Goal: Task Accomplishment & Management: Use online tool/utility

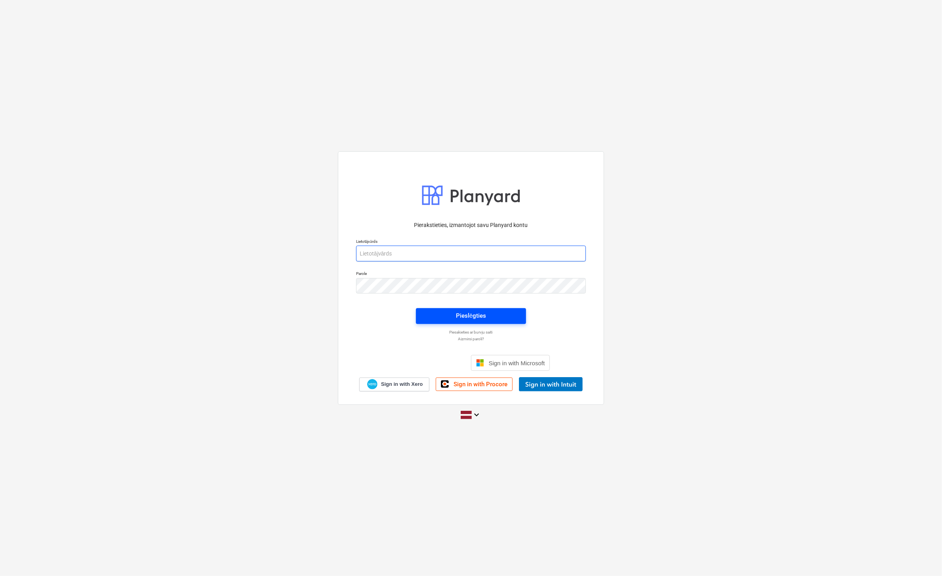
type input "[EMAIL_ADDRESS][DOMAIN_NAME]"
click at [459, 317] on div "Pieslēgties" at bounding box center [471, 316] width 30 height 10
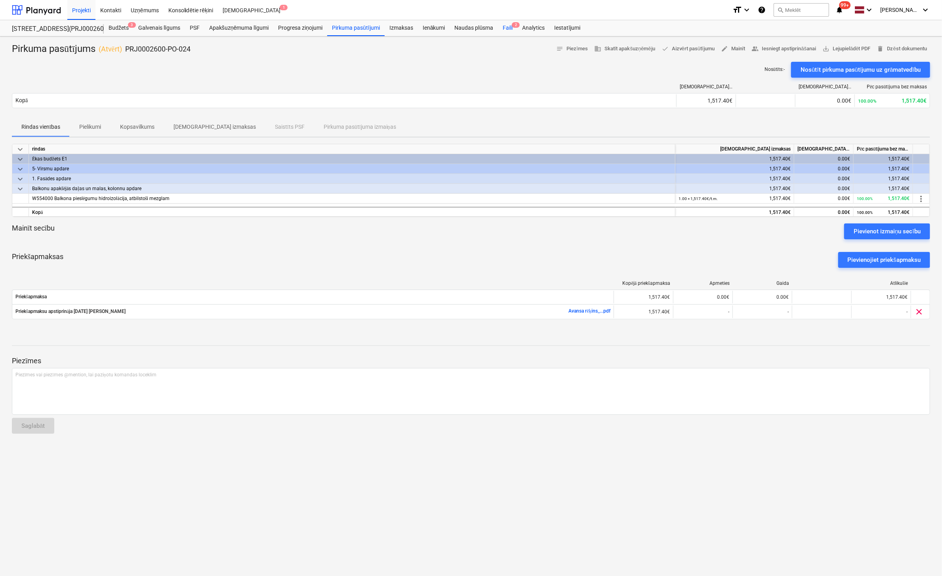
click at [509, 27] on div "Faili 2" at bounding box center [507, 28] width 19 height 16
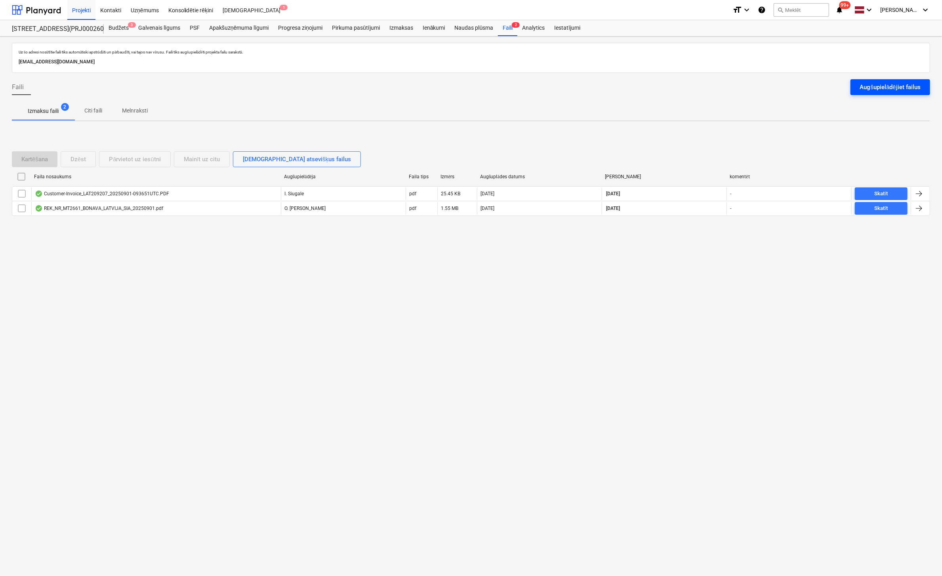
click at [871, 84] on div "Augšupielādējiet failus" at bounding box center [890, 87] width 61 height 10
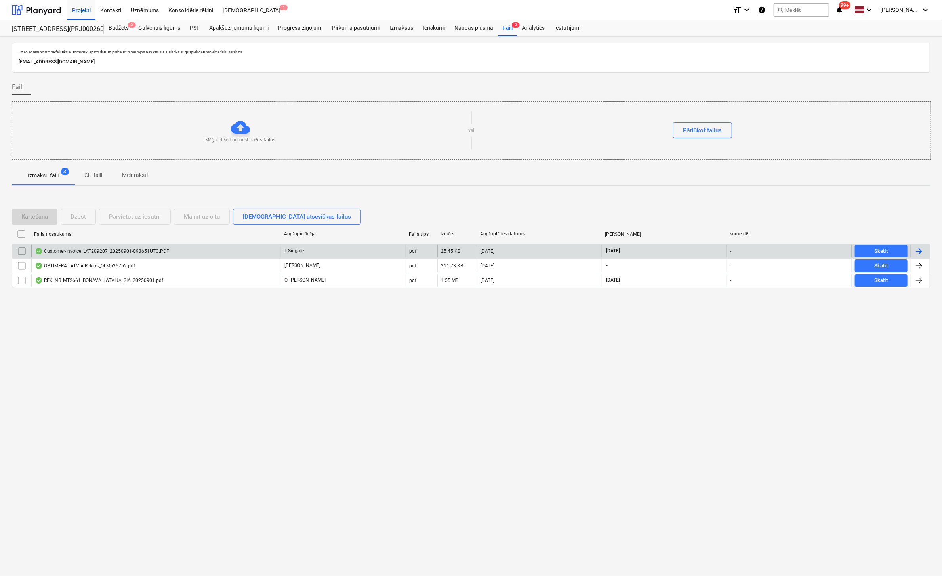
click at [84, 251] on div "Customer-Invoice_LAT209207_20250901-093651UTC.PDF" at bounding box center [102, 251] width 134 height 6
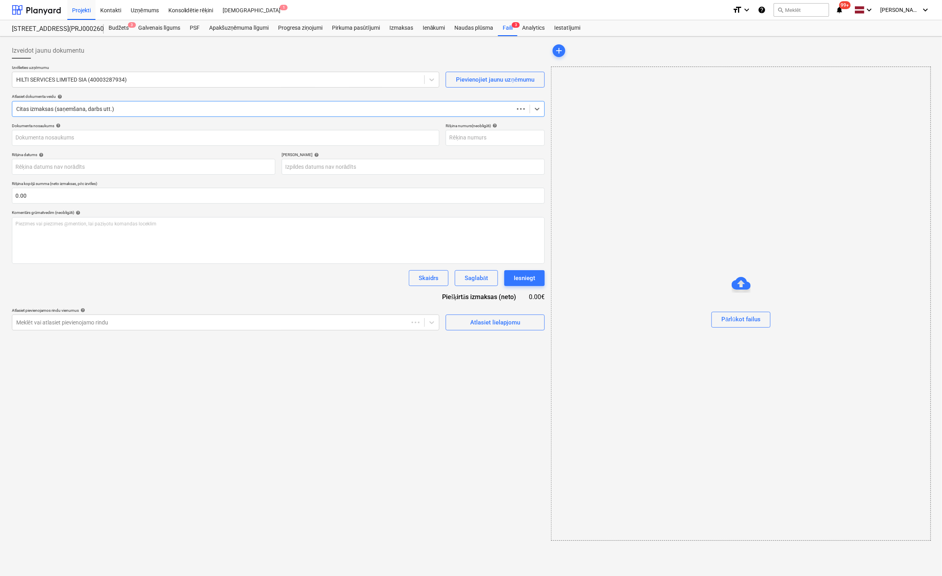
type input "LAT209207"
type input "[DATE]"
click at [478, 320] on div "Atlasiet lielapjomu" at bounding box center [494, 322] width 50 height 10
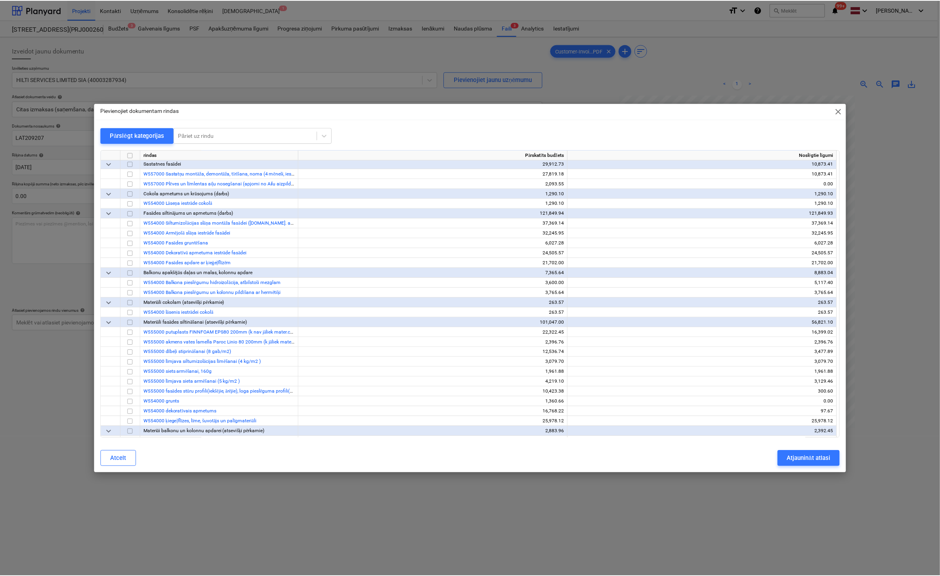
scroll to position [3129, 0]
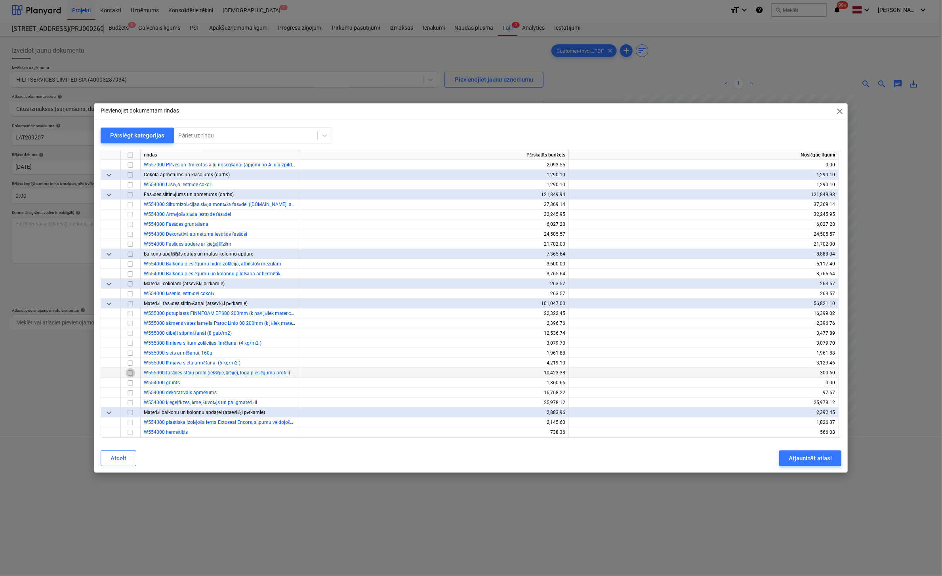
click at [128, 373] on input "checkbox" at bounding box center [131, 373] width 10 height 10
click at [804, 458] on div "Atjaunināt atlasi" at bounding box center [810, 458] width 43 height 10
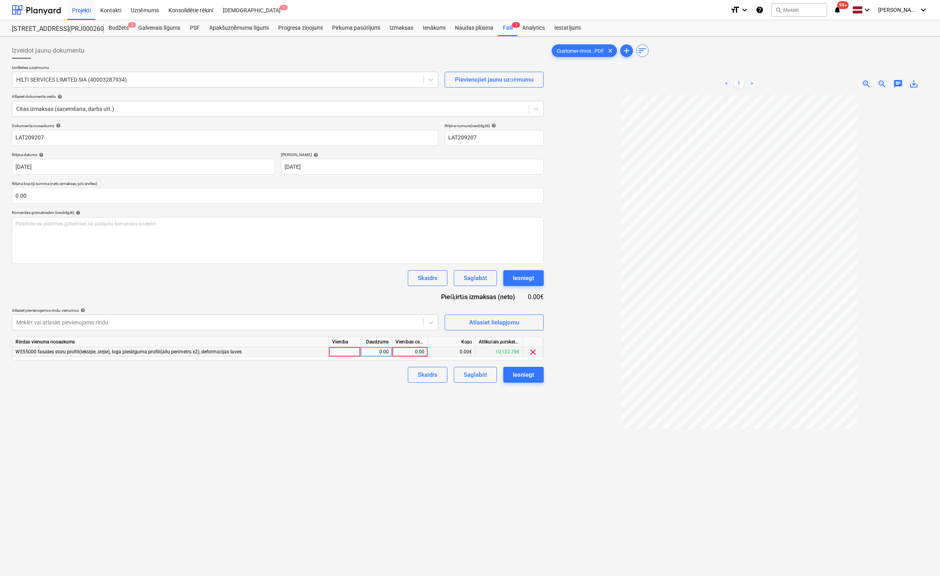
click at [417, 351] on div "0.00" at bounding box center [409, 352] width 29 height 10
type input "71.97"
click at [514, 477] on div "Izveidot jaunu dokumentu Izvēlieties uzņēmumu HILTI SERVICES LIMITED SIA (40003…" at bounding box center [278, 346] width 538 height 612
click at [533, 374] on div "Iesniegt" at bounding box center [523, 375] width 21 height 10
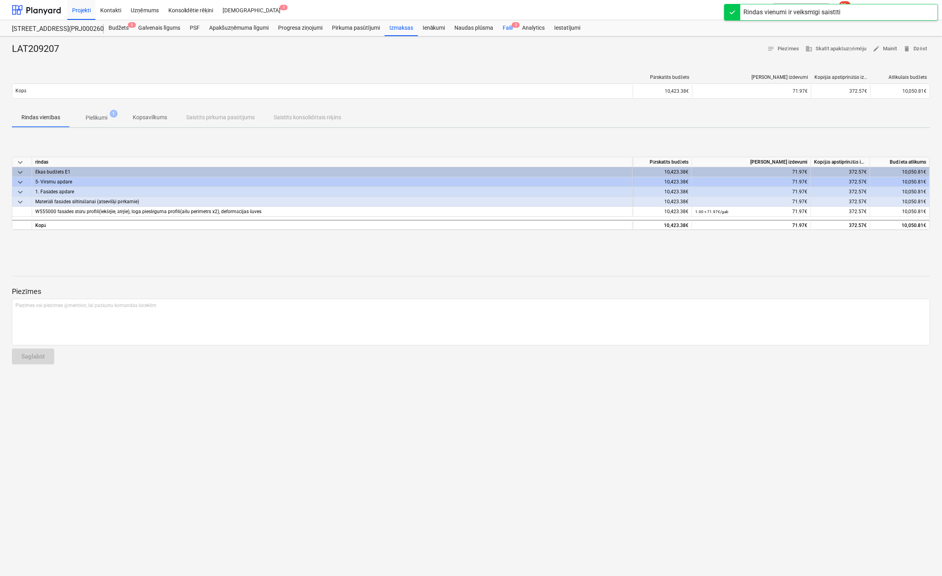
click at [509, 26] on div "Faili 2" at bounding box center [507, 28] width 19 height 16
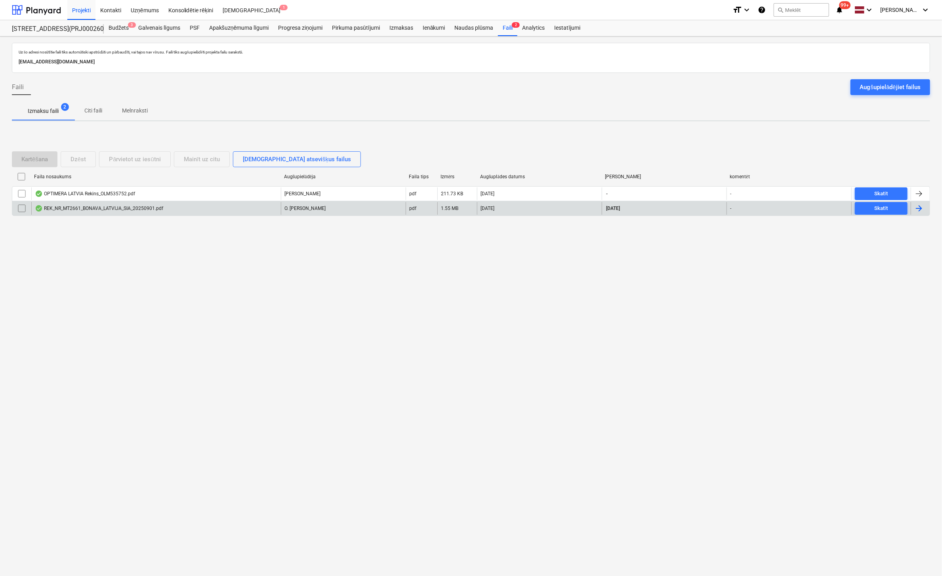
click at [113, 208] on div "REK_NR_MT2661_BONAVA_LATVIJA_SIA_20250901.pdf" at bounding box center [99, 208] width 128 height 6
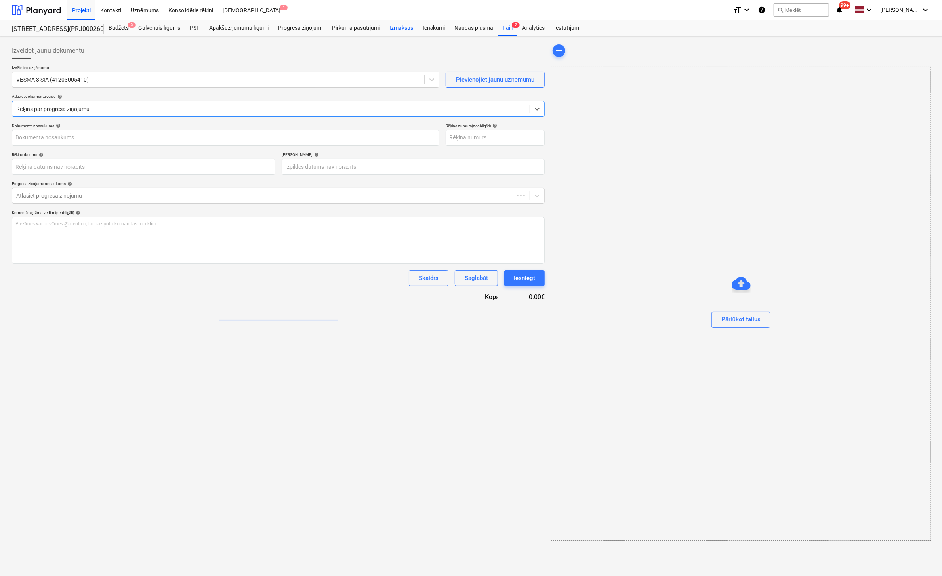
type input "MT2661"
type input "[DATE]"
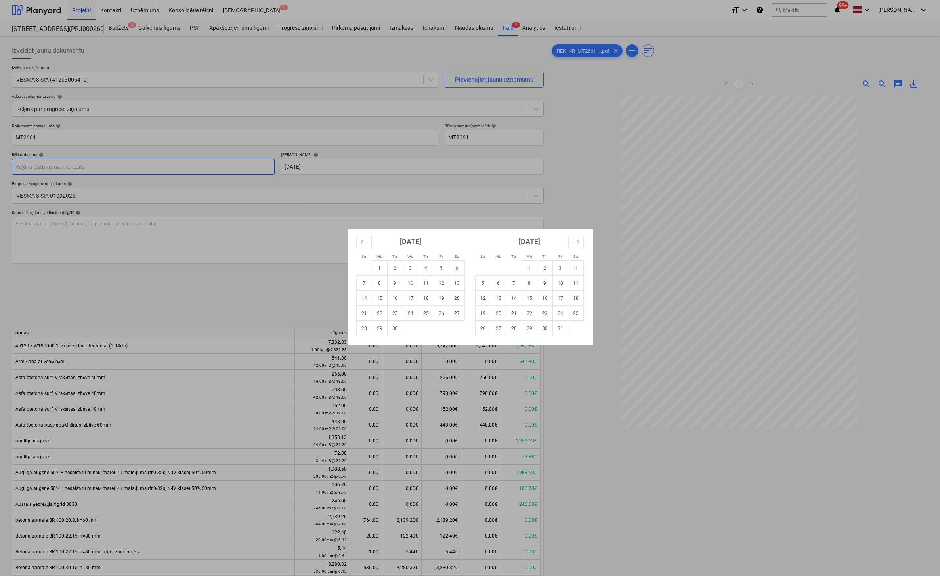
click at [120, 170] on body "Projekti Kontakti Uzņēmums Konsolidētie rēķini Iesūtne 1 format_size keyboard_a…" at bounding box center [470, 288] width 940 height 576
click at [381, 266] on td "1" at bounding box center [379, 268] width 15 height 15
type input "[DATE]"
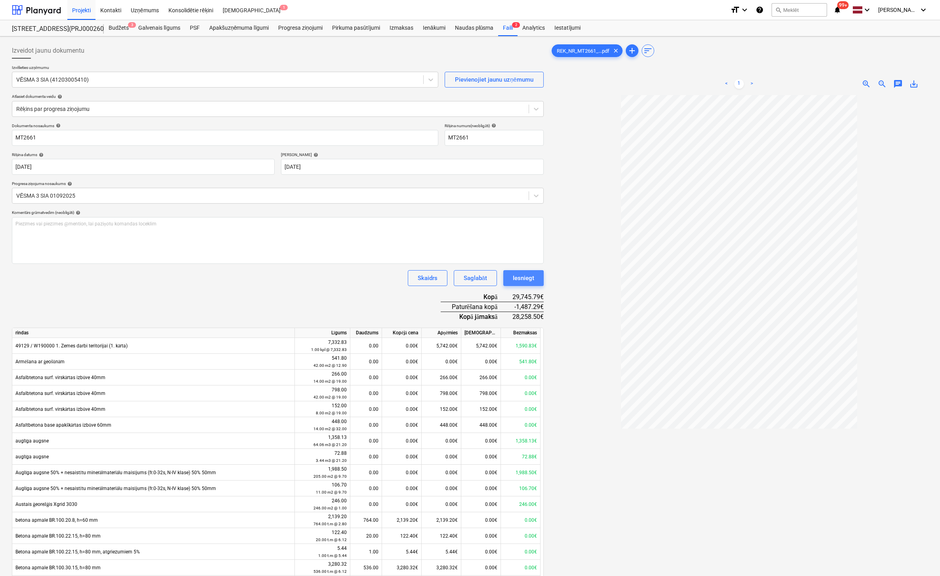
click at [533, 280] on div "Iesniegt" at bounding box center [523, 278] width 21 height 10
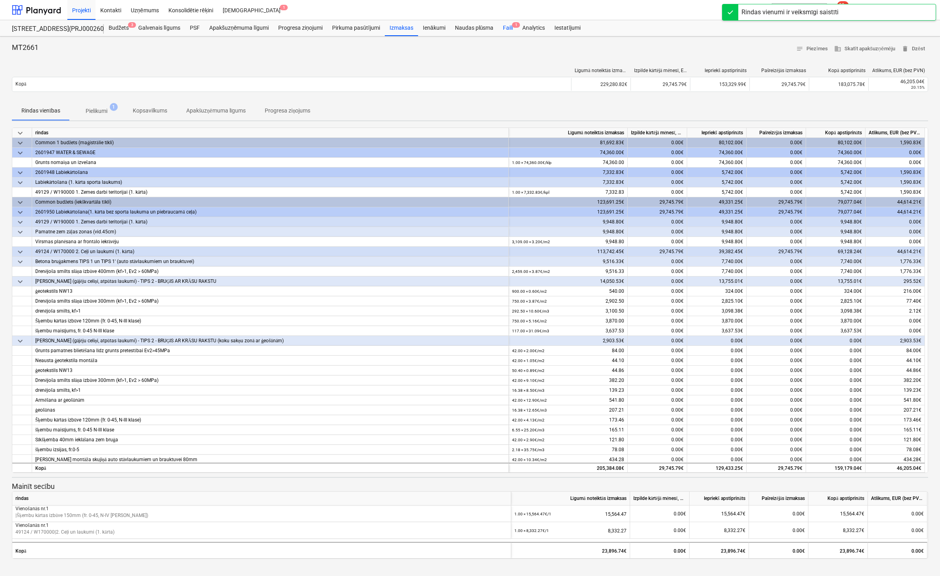
click at [508, 26] on div "Faili 1" at bounding box center [507, 28] width 19 height 16
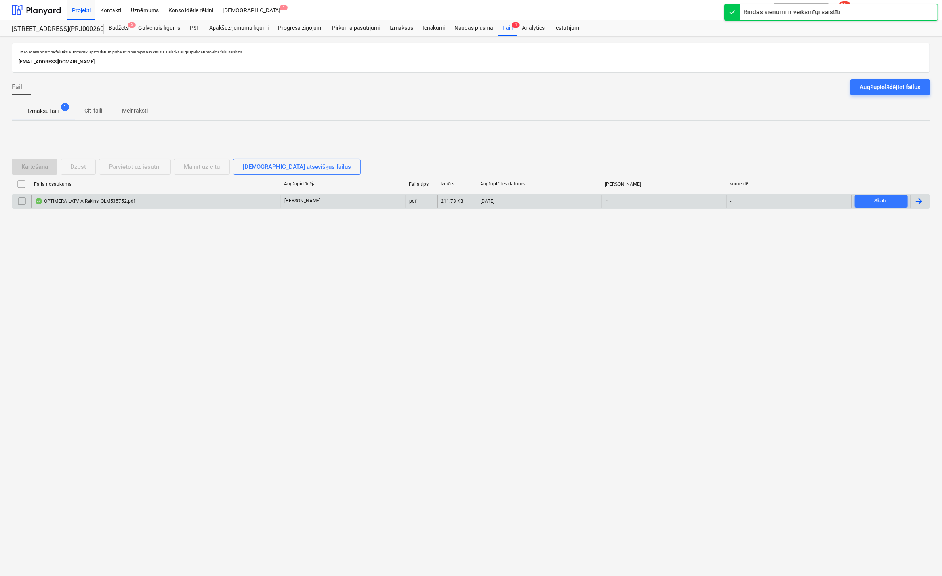
click at [93, 200] on div "OPTIMERA LATVIA Rekins_OLM535752.pdf" at bounding box center [85, 201] width 100 height 6
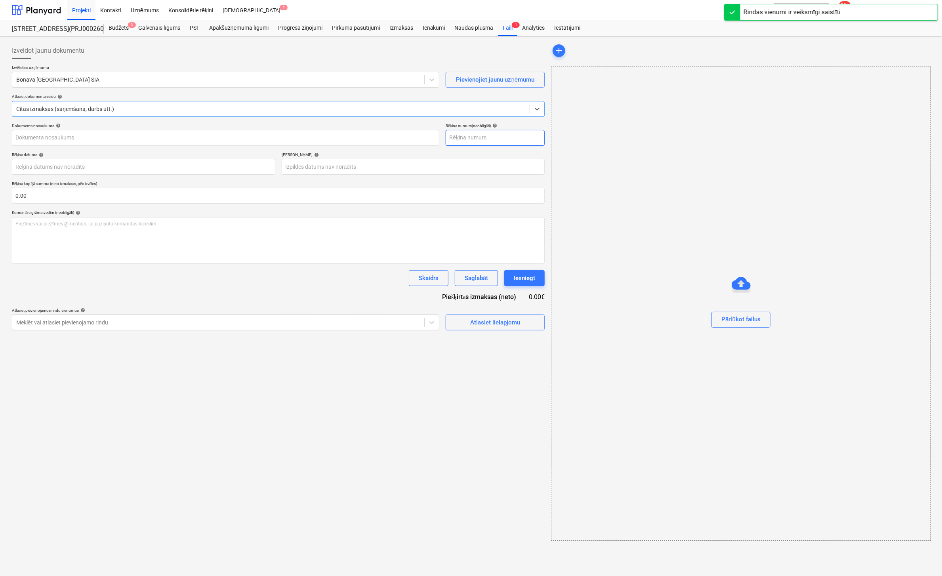
type input "OLM535752"
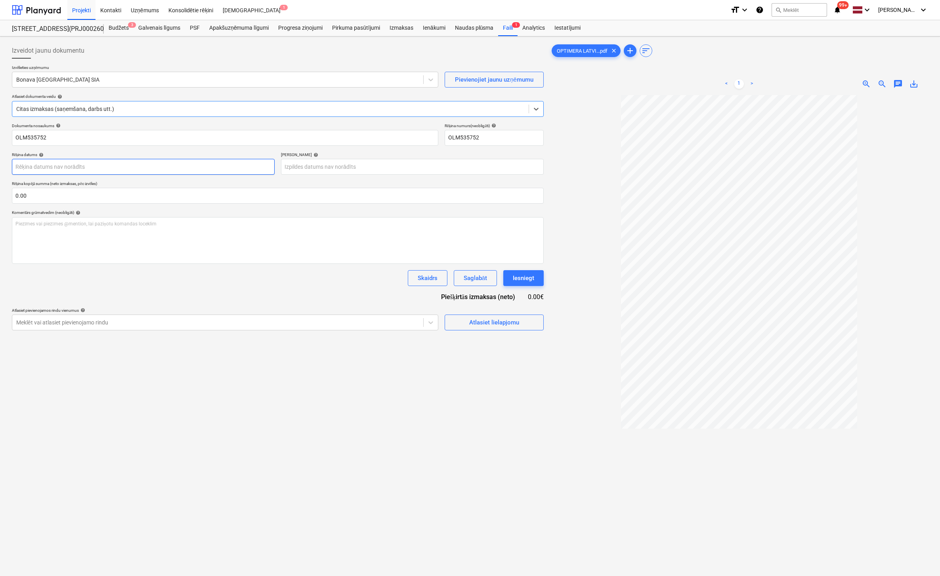
click at [241, 170] on body "Projekti Kontakti Uzņēmums Konsolidētie rēķini Iesūtne 1 format_size keyboard_a…" at bounding box center [470, 288] width 940 height 576
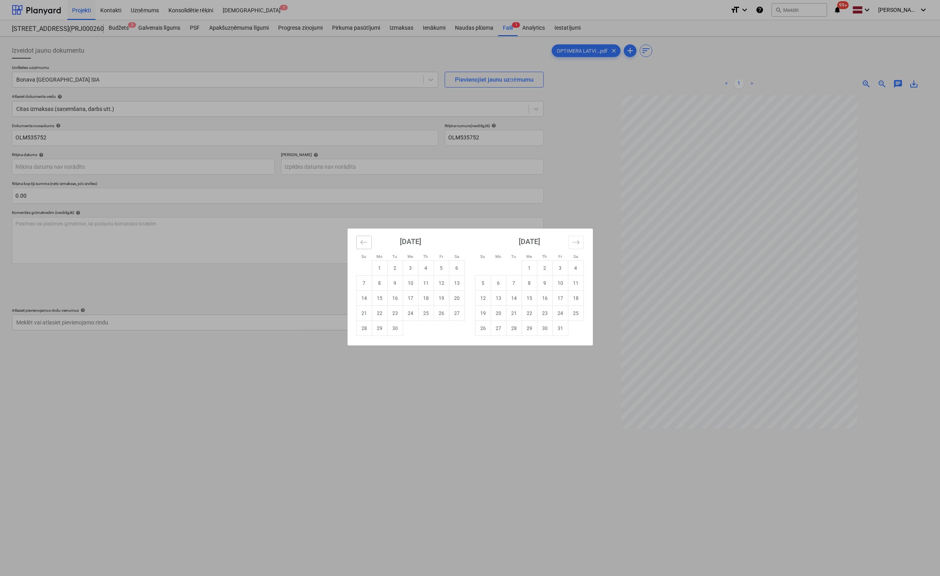
click at [361, 241] on icon "Move backward to switch to the previous month." at bounding box center [364, 242] width 8 height 8
click at [395, 328] on td "26" at bounding box center [394, 328] width 15 height 15
type input "[DATE]"
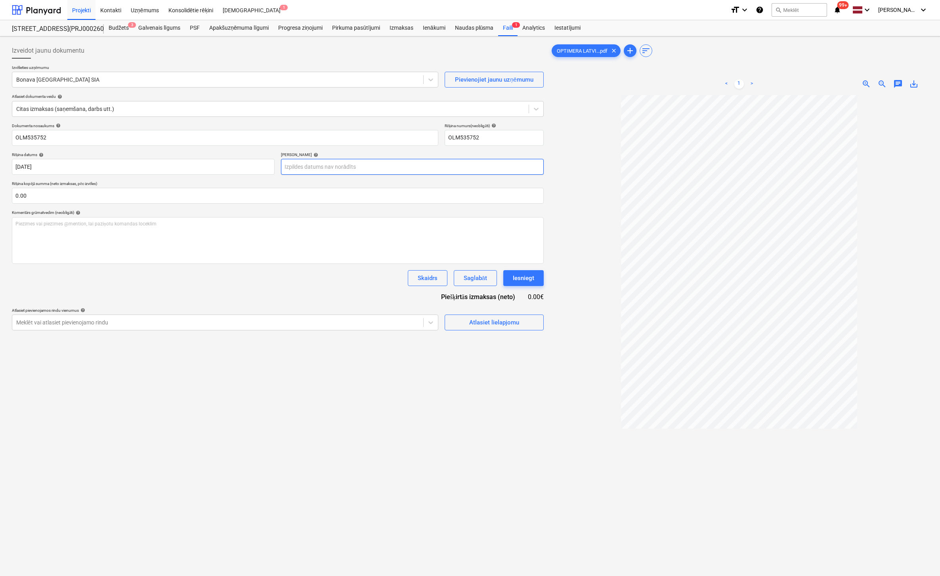
click at [366, 166] on body "Projekti Kontakti Uzņēmums Konsolidētie rēķini Iesūtne 1 format_size keyboard_a…" at bounding box center [470, 288] width 940 height 576
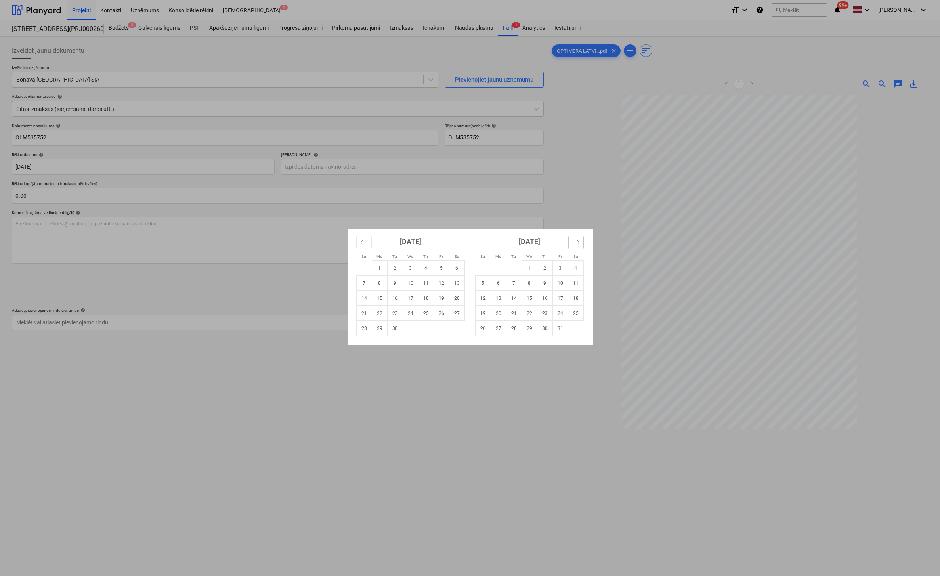
click at [569, 242] on button "Move forward to switch to the next month." at bounding box center [575, 242] width 15 height 13
click at [528, 311] on td "24" at bounding box center [528, 313] width 15 height 15
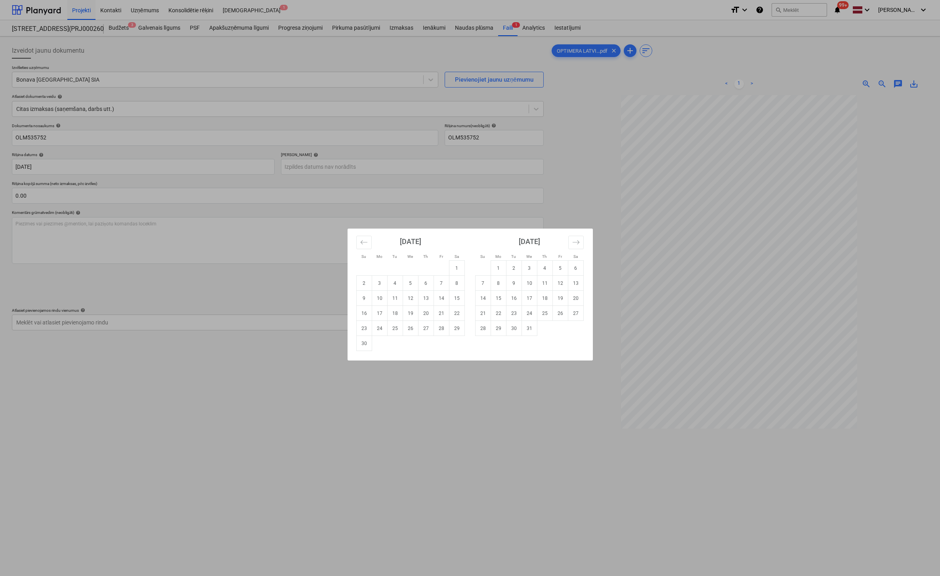
type input "[DATE]"
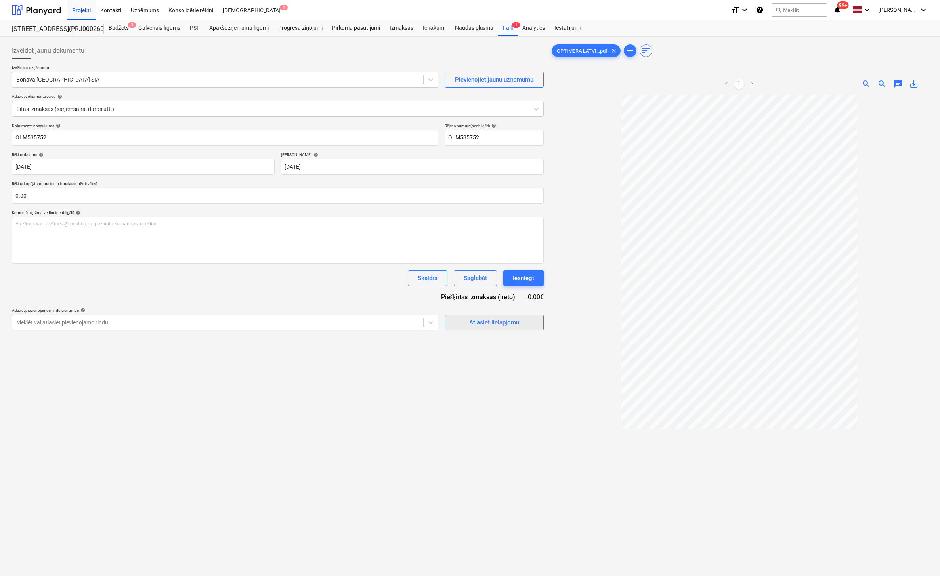
click at [479, 320] on div "Atlasiet lielapjomu" at bounding box center [494, 322] width 50 height 10
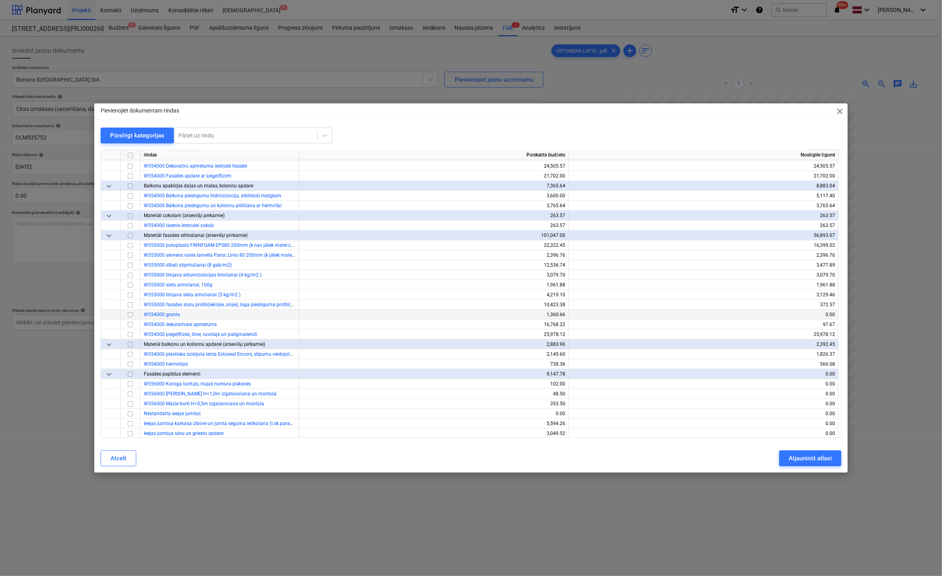
scroll to position [3208, 0]
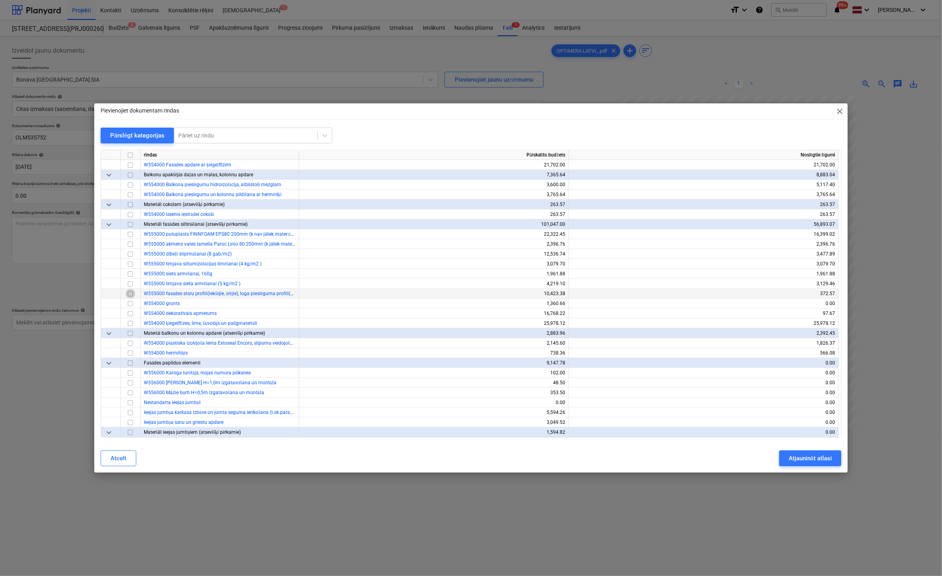
click at [131, 293] on input "checkbox" at bounding box center [131, 294] width 10 height 10
click at [810, 461] on div "Atjaunināt atlasi" at bounding box center [810, 458] width 43 height 10
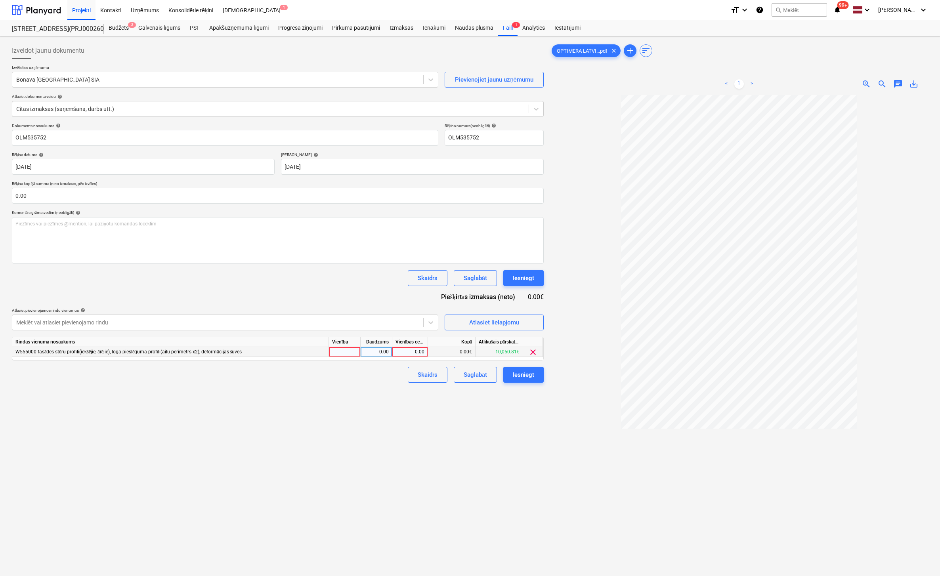
click at [418, 353] on div "0.00" at bounding box center [409, 352] width 29 height 10
type input "398.25"
click at [472, 402] on div "Izveidot jaunu dokumentu Izvēlieties uzņēmumu Bonava Latvija SIA Pievienojiet j…" at bounding box center [278, 346] width 538 height 612
click at [524, 374] on div "Iesniegt" at bounding box center [523, 375] width 21 height 10
